Goal: Task Accomplishment & Management: Manage account settings

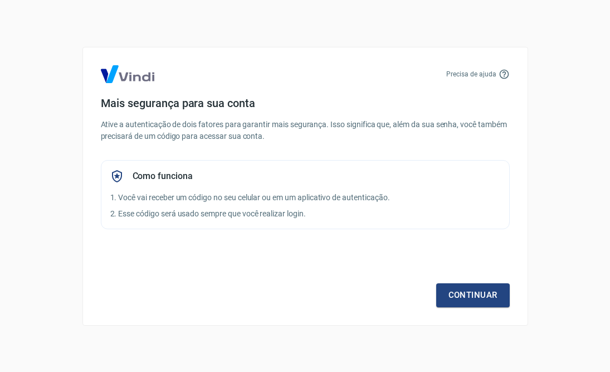
click at [490, 309] on div "Precisa de ajuda Mais segurança para sua conta Ative a autenticação de dois fat…" at bounding box center [305, 186] width 446 height 279
click at [490, 305] on link "Continuar" at bounding box center [473, 294] width 74 height 23
click at [293, 286] on div "Continuar" at bounding box center [305, 274] width 409 height 65
click at [448, 294] on link "Continuar" at bounding box center [473, 294] width 74 height 23
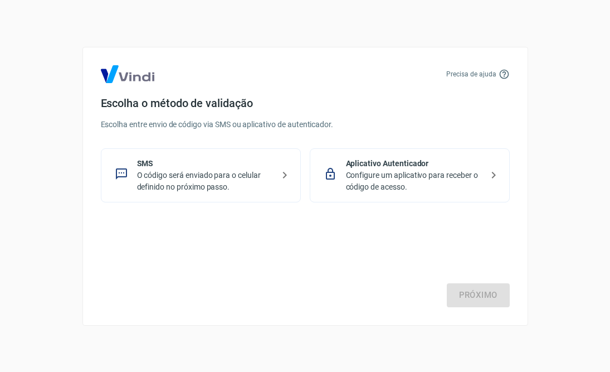
click at [320, 281] on div "Próximo" at bounding box center [305, 261] width 409 height 91
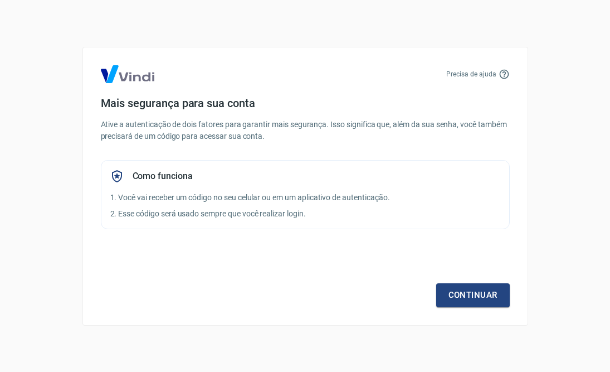
click at [300, 259] on div "Continuar" at bounding box center [305, 274] width 409 height 65
click at [275, 141] on p "Ative a autenticação de dois fatores para garantir mais segurança. Isso signifi…" at bounding box center [305, 130] width 409 height 23
click at [133, 129] on p "Ative a autenticação de dois fatores para garantir mais segurança. Isso signifi…" at bounding box center [305, 130] width 409 height 23
click at [468, 300] on link "Continuar" at bounding box center [473, 294] width 74 height 23
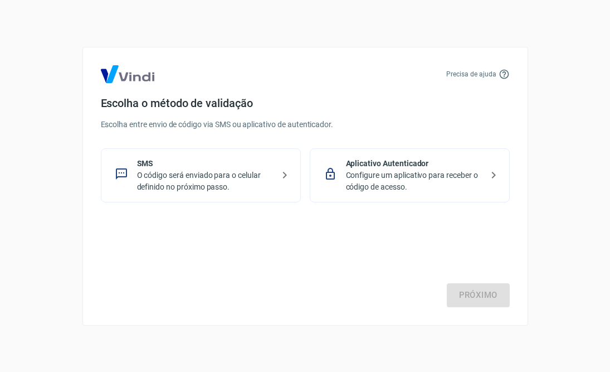
click at [270, 124] on p "Escolha entre envio de código via SMS ou aplicativo de autenticador." at bounding box center [305, 125] width 409 height 12
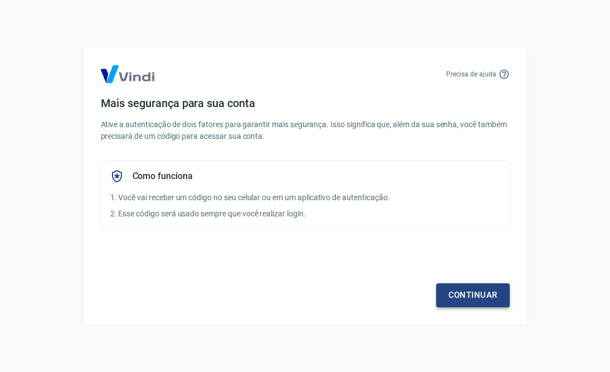
click at [482, 299] on link "Continuar" at bounding box center [473, 294] width 74 height 23
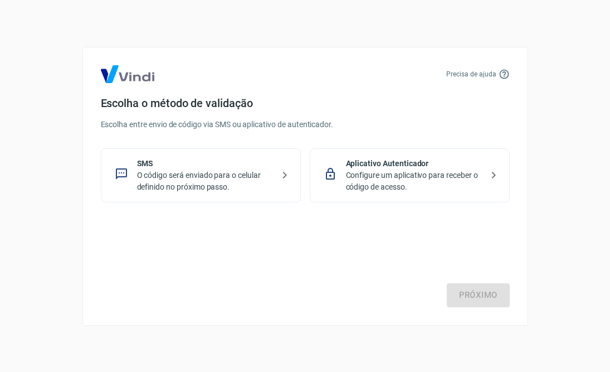
click at [280, 184] on div "SMS O código será enviado para o celular definido no próximo passo." at bounding box center [201, 175] width 200 height 54
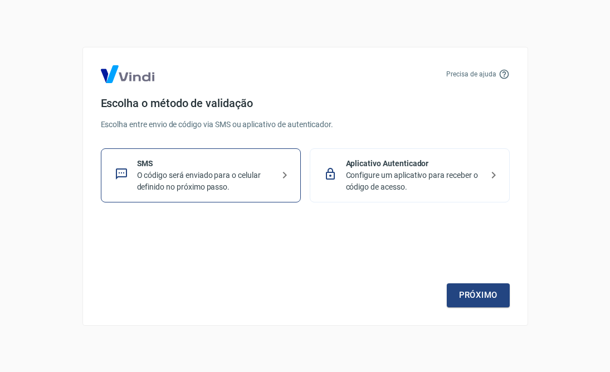
click at [254, 181] on p "O código será enviado para o celular definido no próximo passo." at bounding box center [205, 180] width 137 height 23
click at [468, 298] on link "Próximo" at bounding box center [478, 294] width 63 height 23
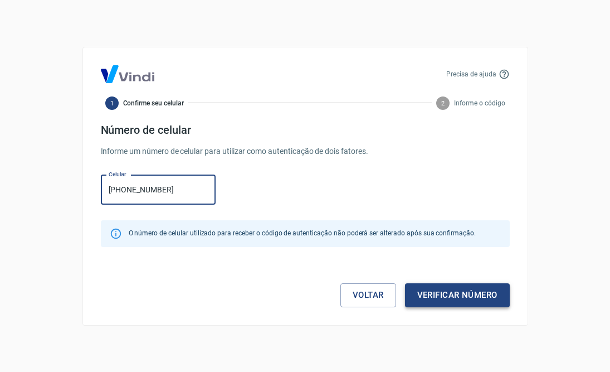
type input "[PHONE_NUMBER]"
click at [465, 299] on button "Verificar número" at bounding box center [457, 294] width 105 height 23
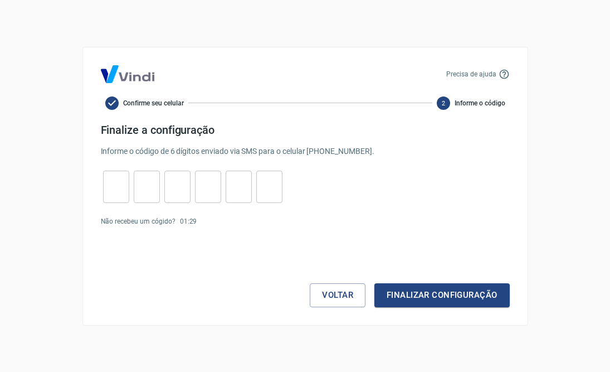
drag, startPoint x: 113, startPoint y: 187, endPoint x: 100, endPoint y: 191, distance: 13.6
click at [113, 186] on input "tel" at bounding box center [116, 186] width 26 height 24
type input "5"
type input "8"
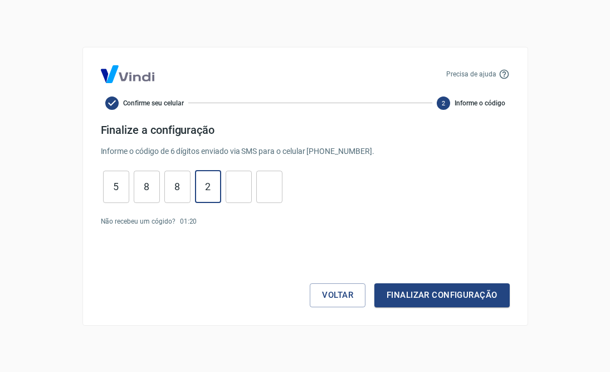
type input "2"
type input "6"
type input "0"
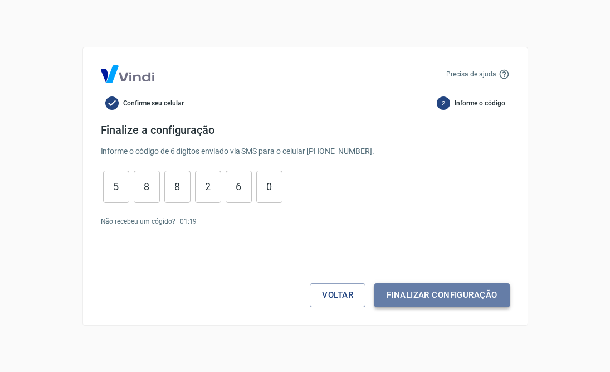
click at [460, 295] on button "Finalizar configuração" at bounding box center [442, 294] width 135 height 23
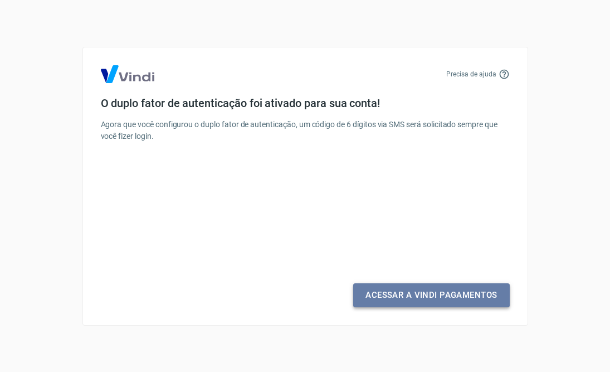
click at [461, 295] on link "Acessar a Vindi Pagamentos" at bounding box center [431, 294] width 156 height 23
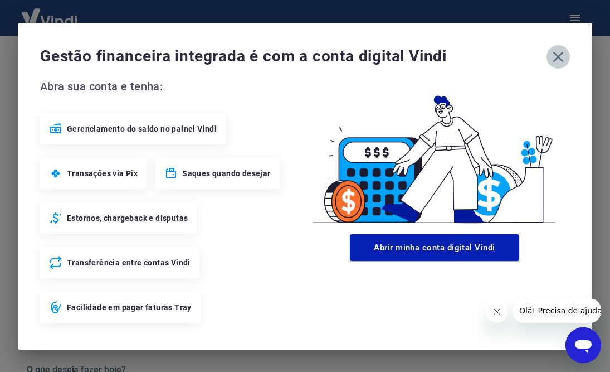
click at [563, 58] on icon "button" at bounding box center [559, 57] width 18 height 18
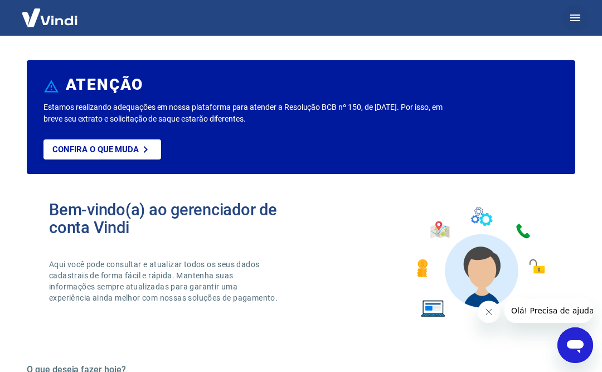
click at [580, 14] on icon "button" at bounding box center [574, 17] width 13 height 13
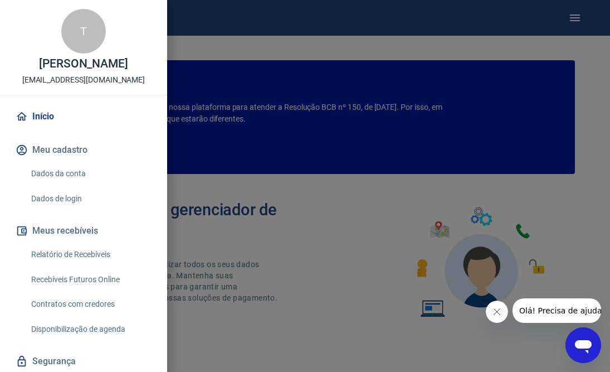
click at [93, 255] on link "Relatório de Recebíveis" at bounding box center [90, 254] width 127 height 23
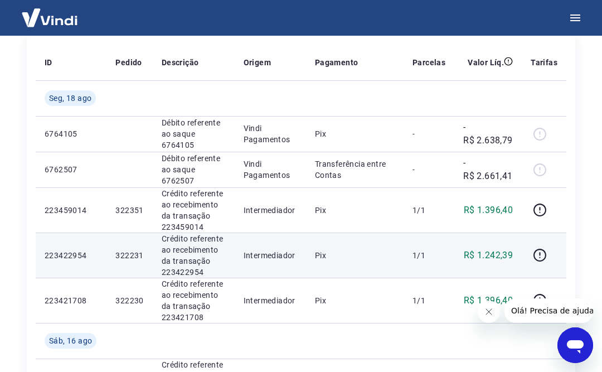
scroll to position [167, 0]
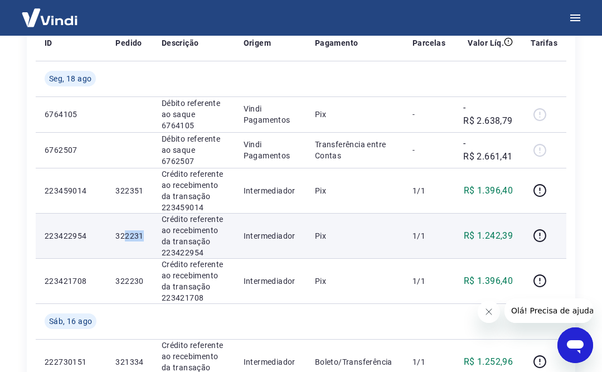
drag, startPoint x: 145, startPoint y: 238, endPoint x: 124, endPoint y: 238, distance: 20.6
click at [124, 238] on td "322231" at bounding box center [129, 235] width 46 height 45
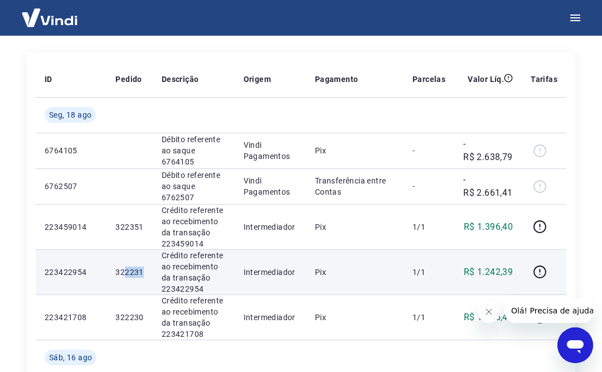
scroll to position [111, 0]
